Goal: Task Accomplishment & Management: Manage account settings

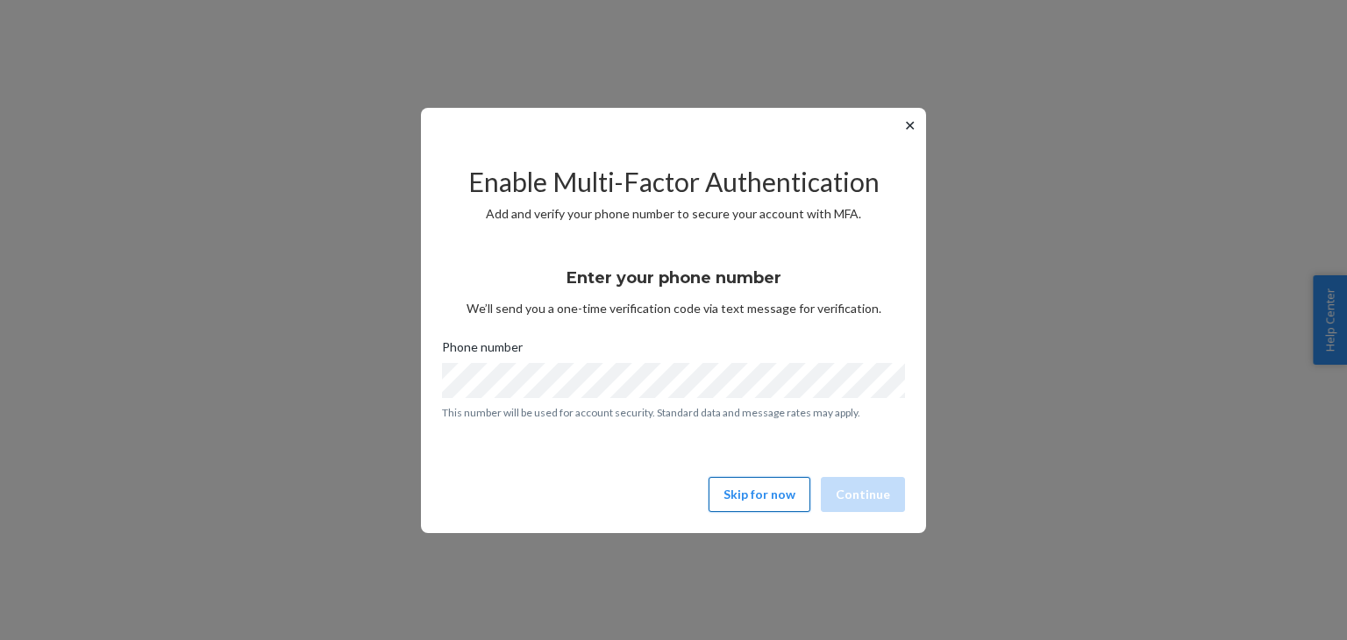
click at [769, 500] on button "Skip for now" at bounding box center [759, 494] width 102 height 35
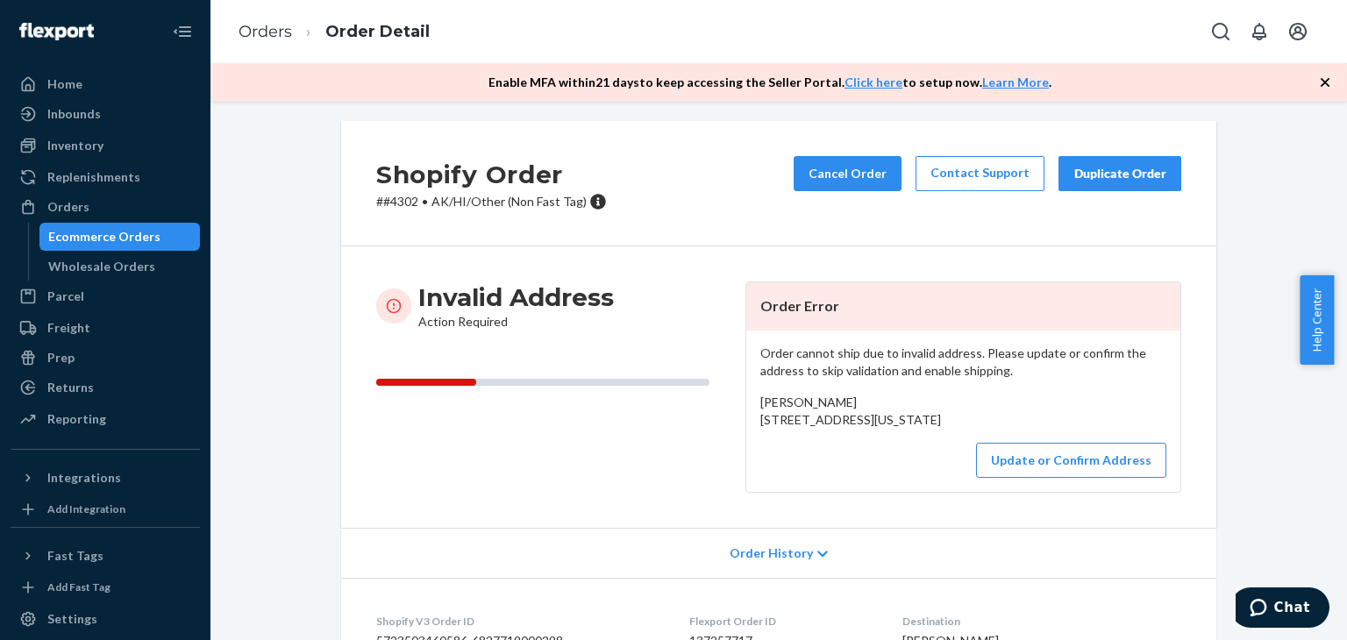
scroll to position [3, 0]
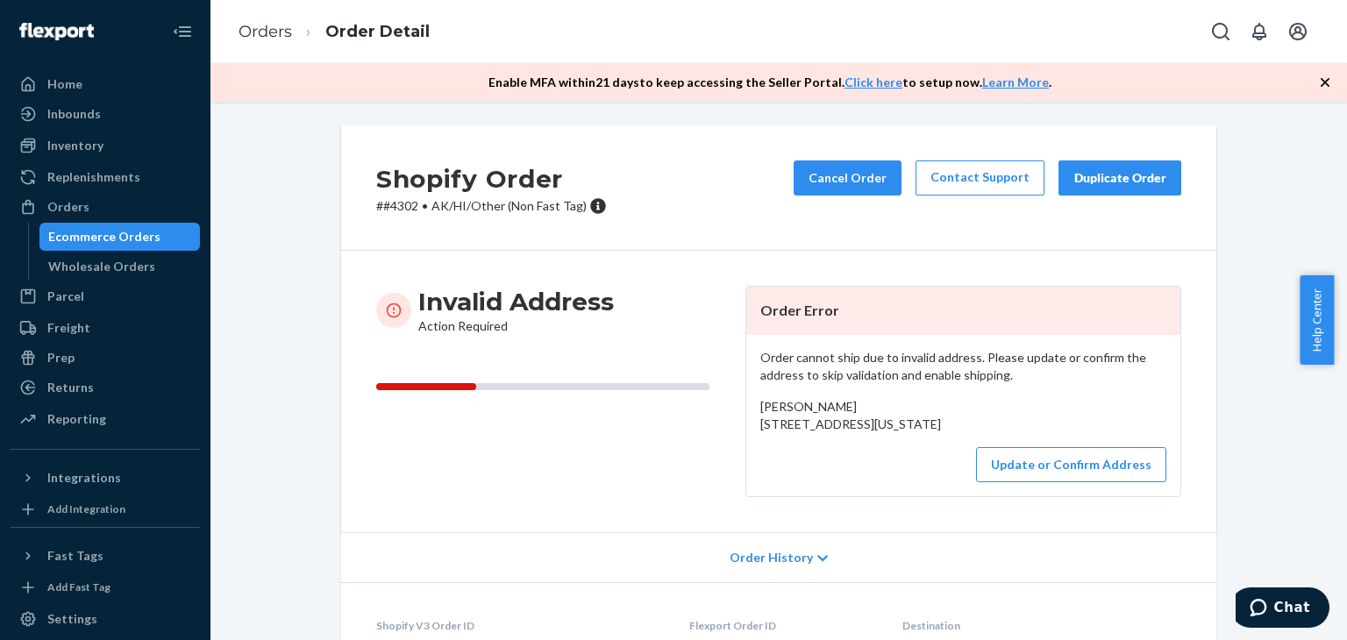
click at [779, 403] on span "[PERSON_NAME] [STREET_ADDRESS][US_STATE]" at bounding box center [850, 415] width 181 height 32
copy span "[PERSON_NAME]"
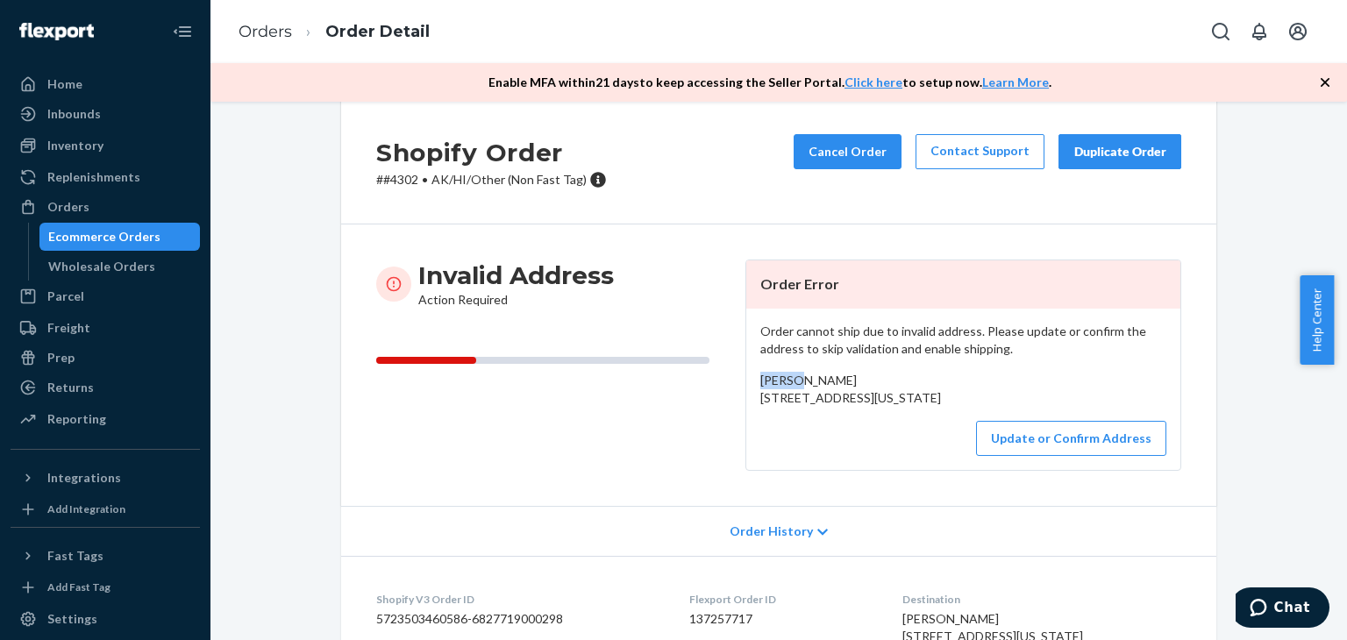
scroll to position [31, 0]
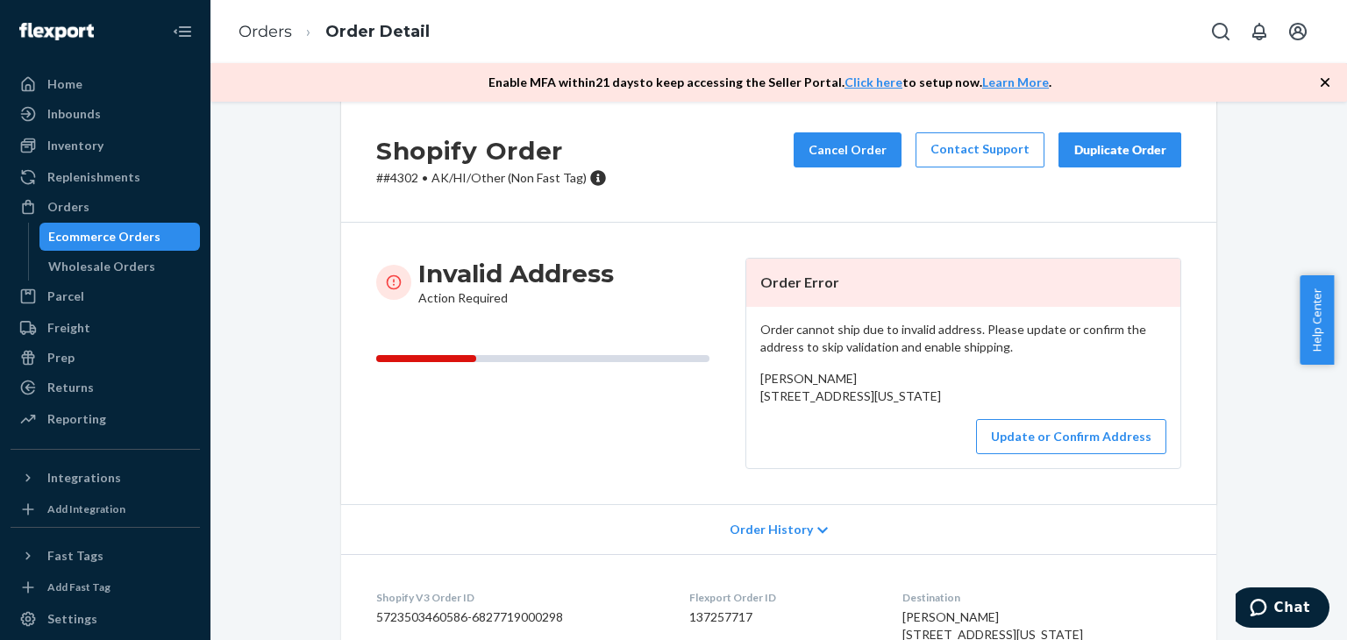
click at [856, 447] on div "Order cannot ship due to invalid address. Please update or confirm the address …" at bounding box center [963, 387] width 434 height 161
click at [1020, 454] on button "Update or Confirm Address" at bounding box center [1071, 436] width 190 height 35
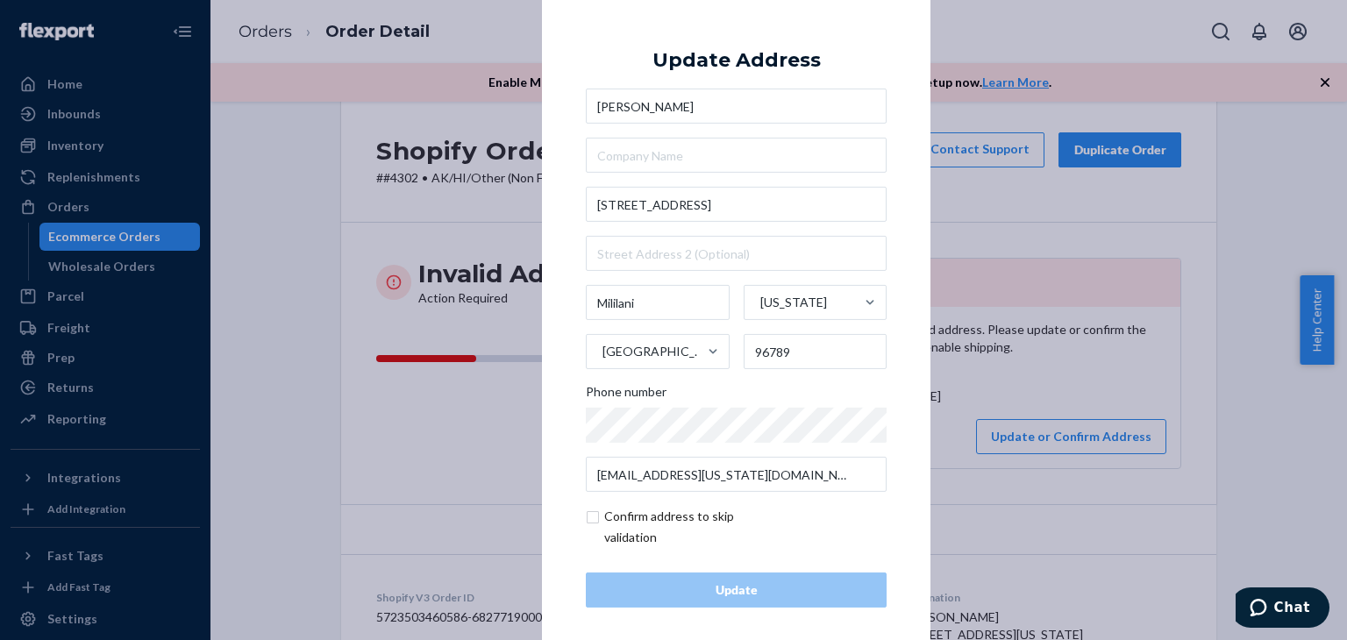
click at [701, 185] on div "[PERSON_NAME] [STREET_ADDRESS][US_STATE] Phone number [EMAIL_ADDRESS][US_STATE]…" at bounding box center [736, 290] width 301 height 403
click at [715, 208] on input "[STREET_ADDRESS]" at bounding box center [736, 204] width 301 height 35
click at [607, 218] on input "[STREET_ADDRESS]" at bounding box center [736, 204] width 301 height 35
click at [630, 207] on input "[STREET_ADDRESS]" at bounding box center [736, 204] width 301 height 35
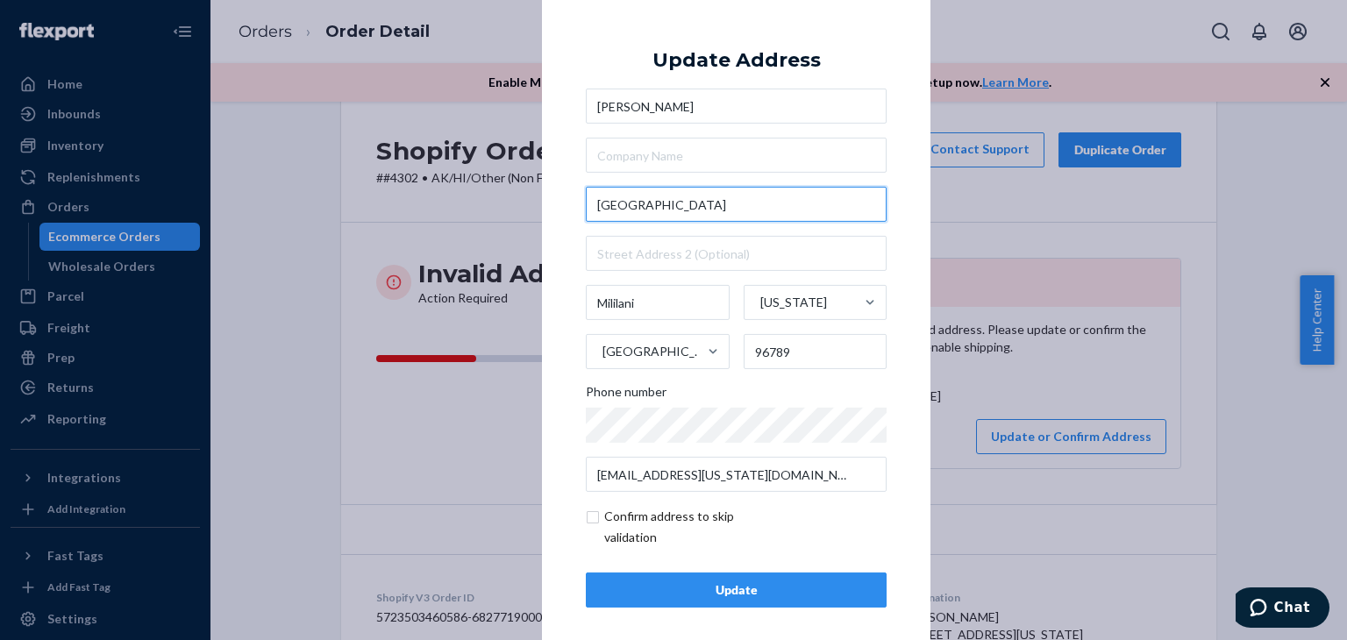
paste input "95584"
type input "95-584 Makaimoimo St"
click at [698, 592] on div "Update" at bounding box center [736, 590] width 271 height 18
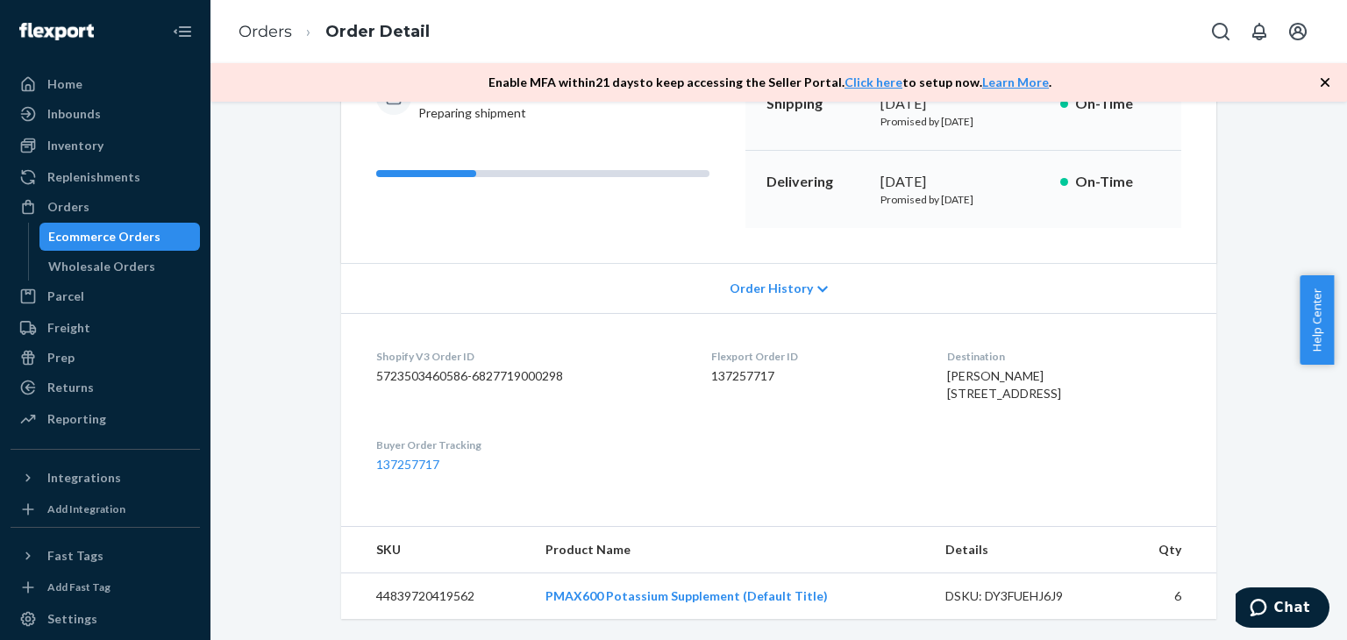
scroll to position [0, 0]
